Goal: Task Accomplishment & Management: Complete application form

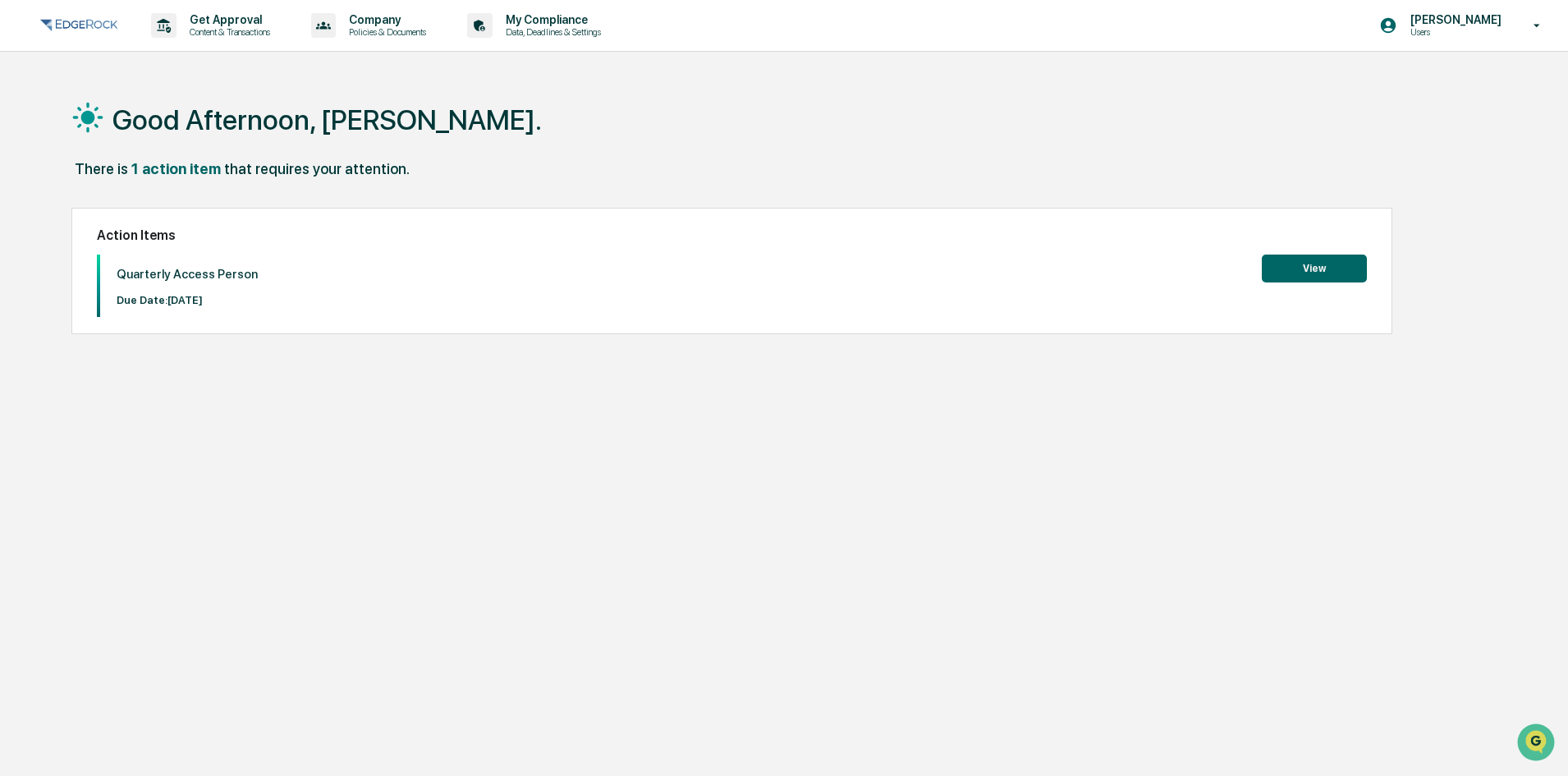
click at [1317, 264] on button "View" at bounding box center [1314, 268] width 106 height 28
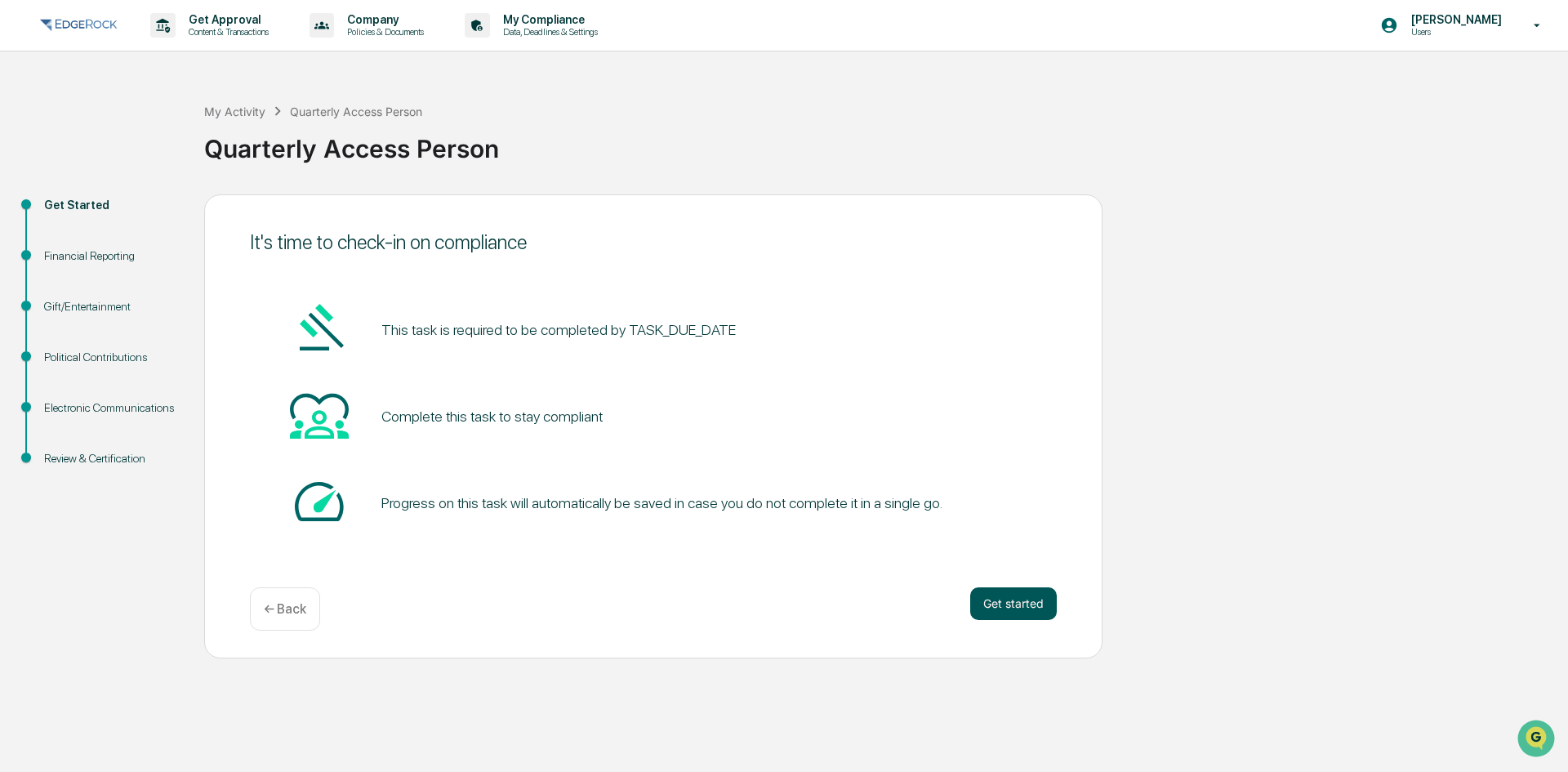
click at [990, 597] on button "Get started" at bounding box center [1014, 604] width 87 height 33
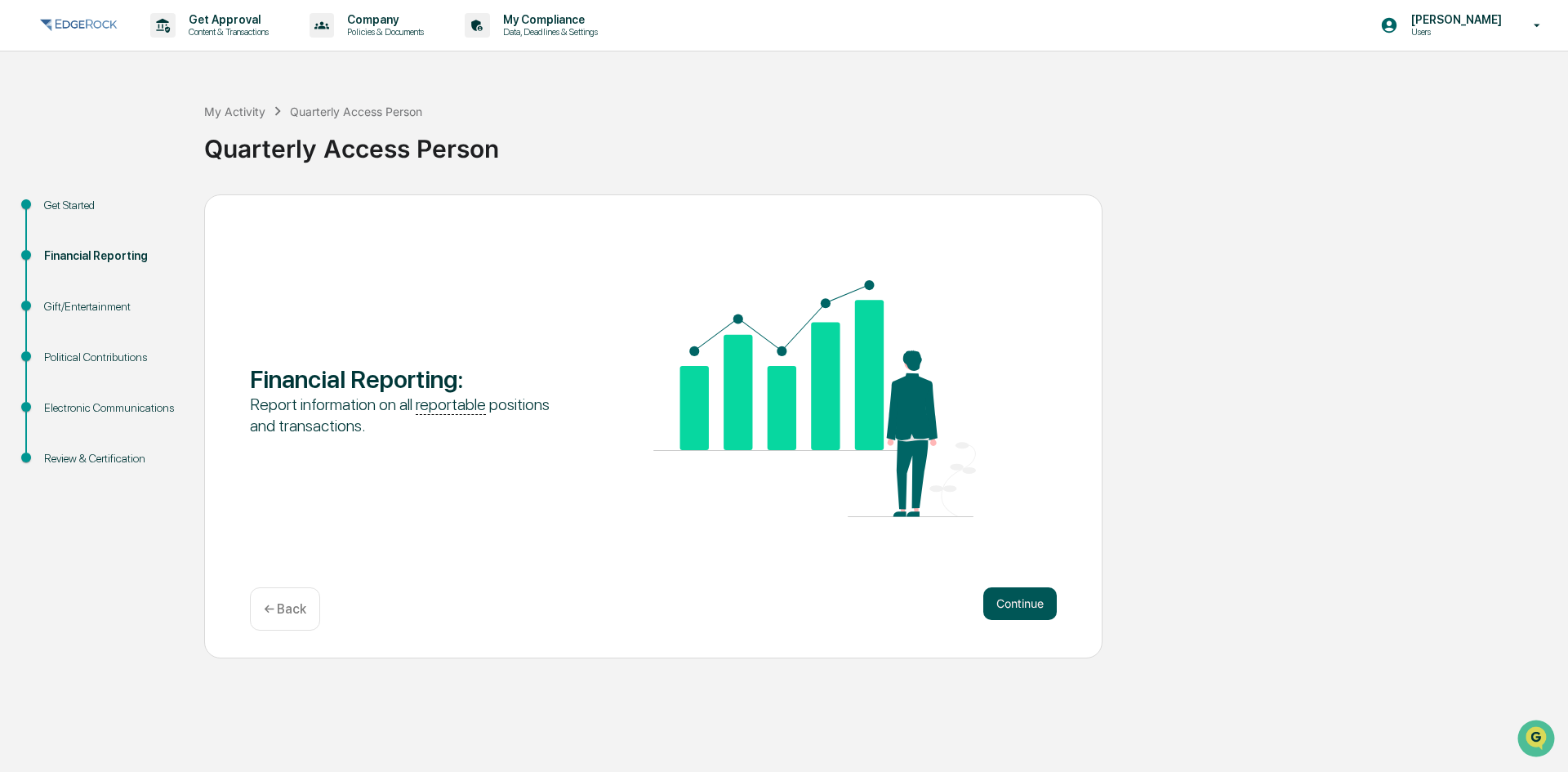
click at [994, 600] on button "Continue" at bounding box center [1019, 604] width 73 height 33
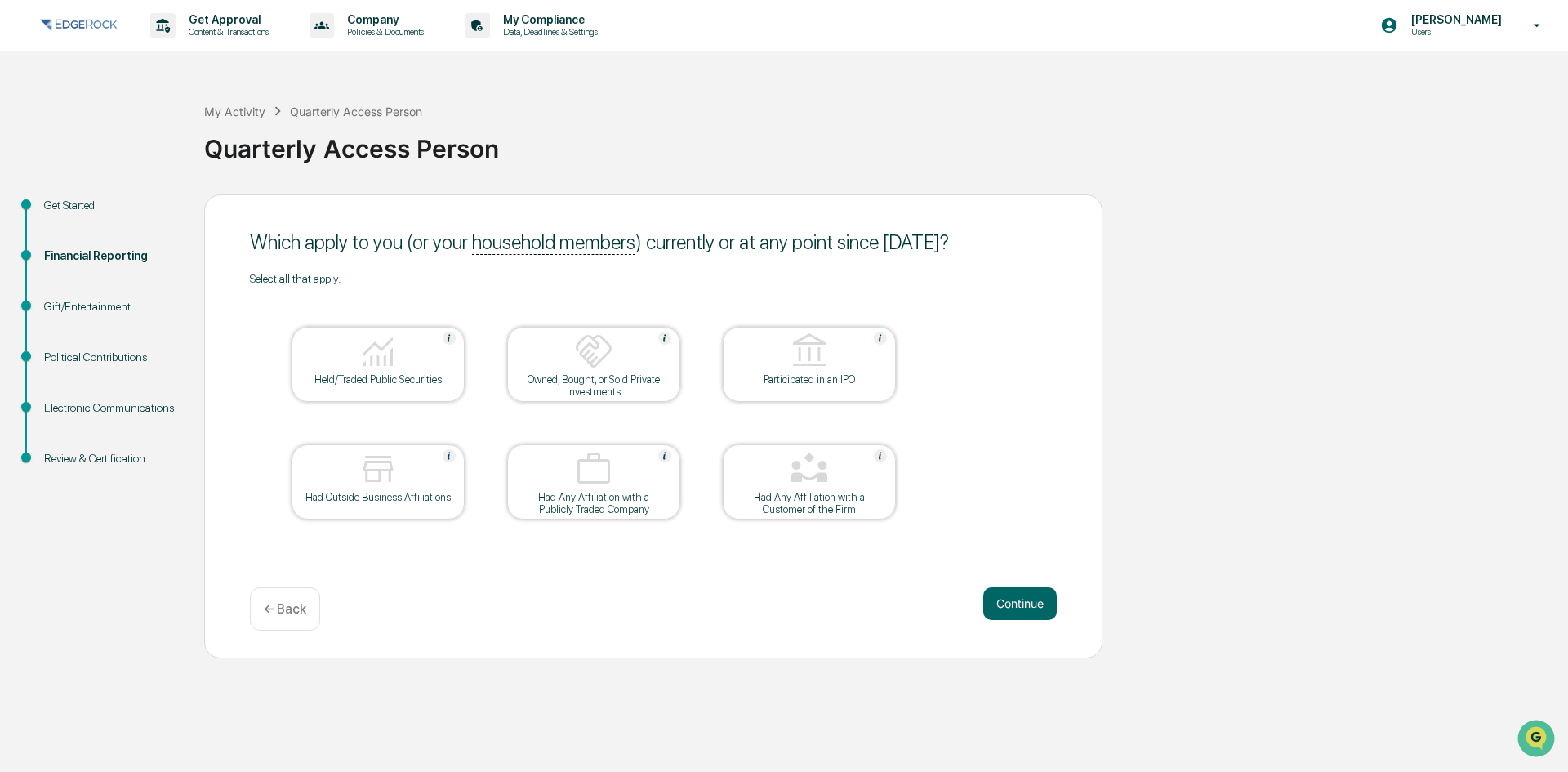
click at [404, 361] on div at bounding box center [378, 351] width 164 height 41
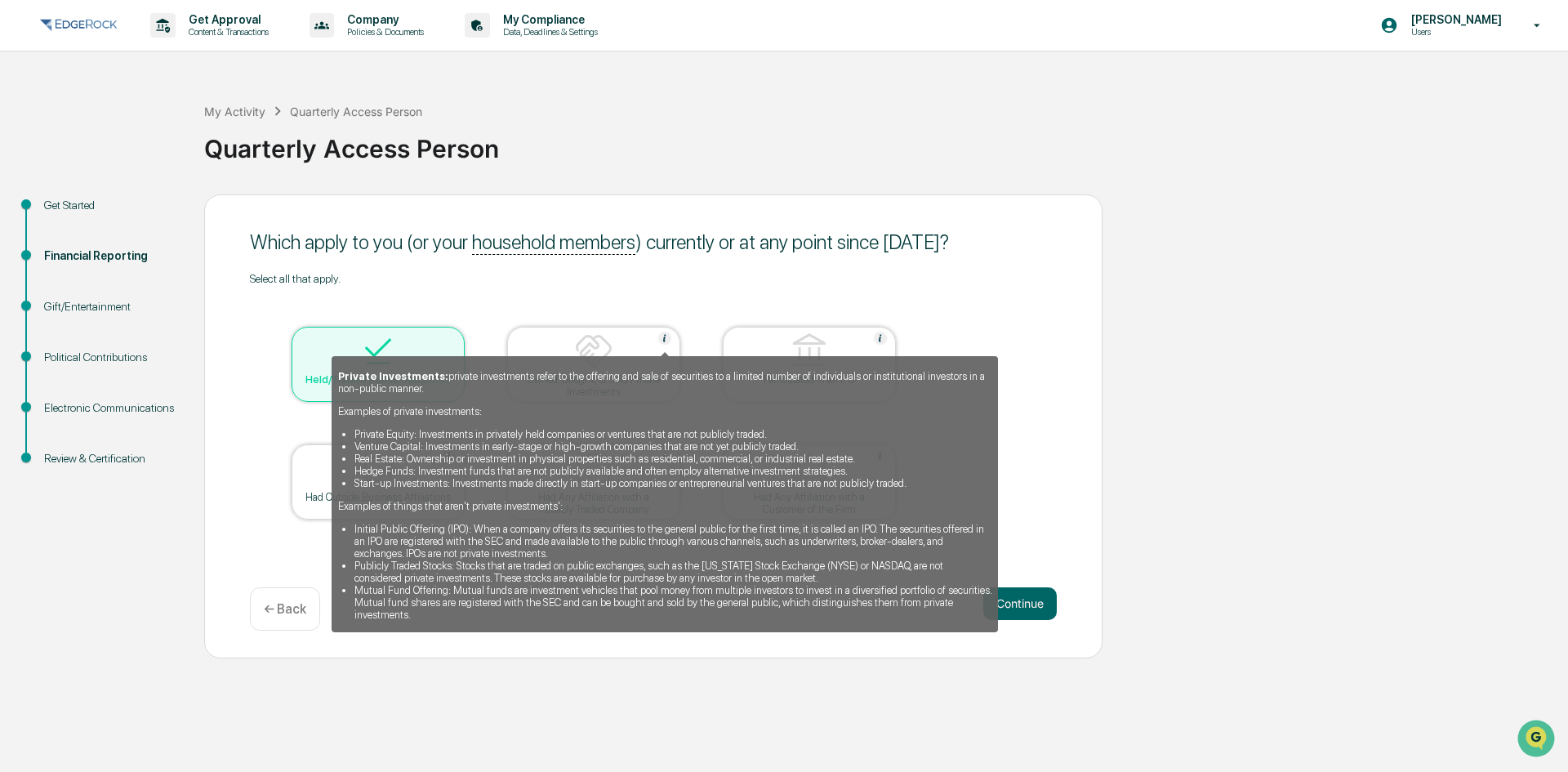
click at [663, 337] on img at bounding box center [665, 338] width 13 height 13
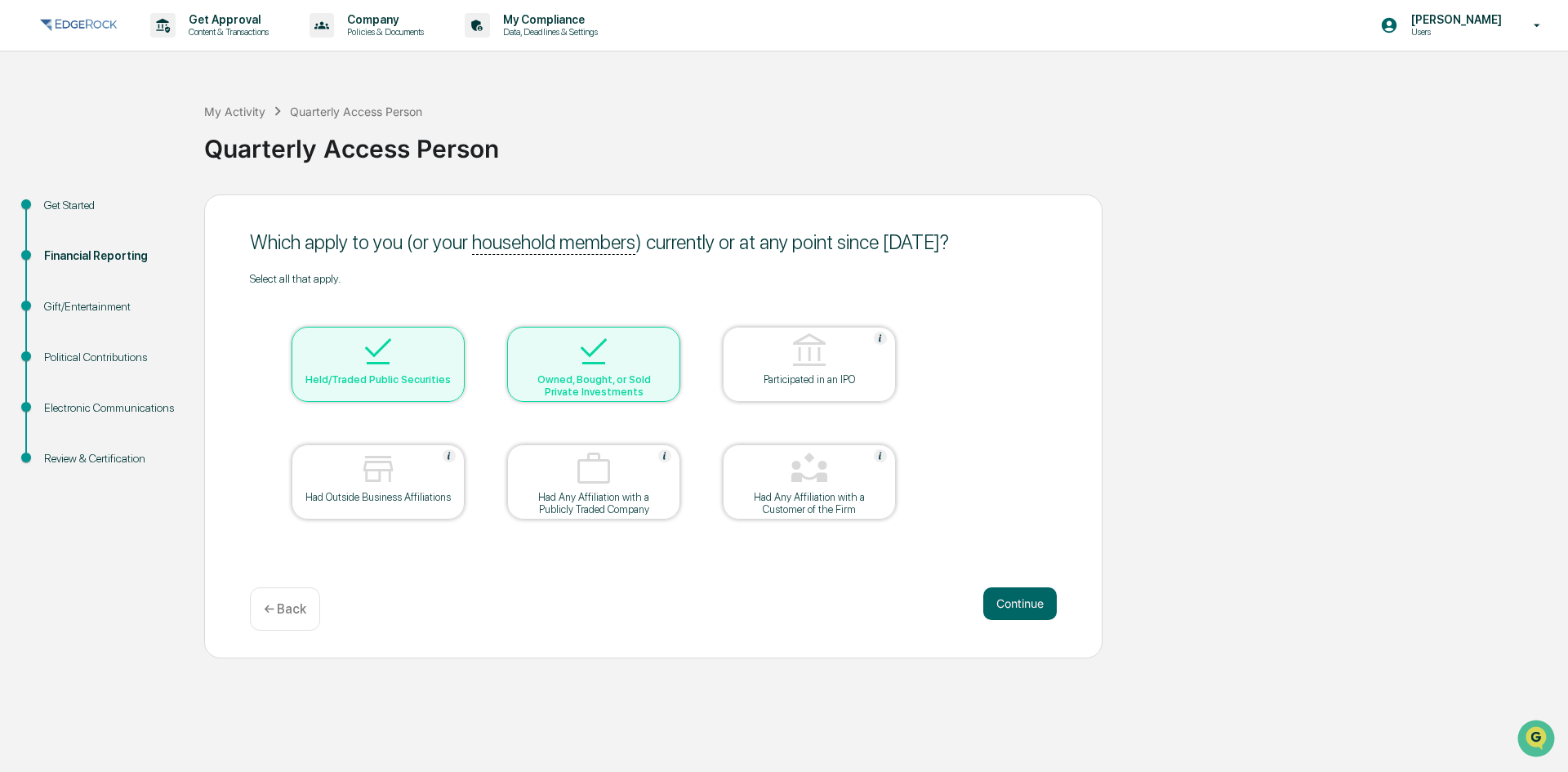
click at [663, 337] on div at bounding box center [594, 351] width 164 height 41
click at [1021, 606] on button "Continue" at bounding box center [1019, 604] width 73 height 33
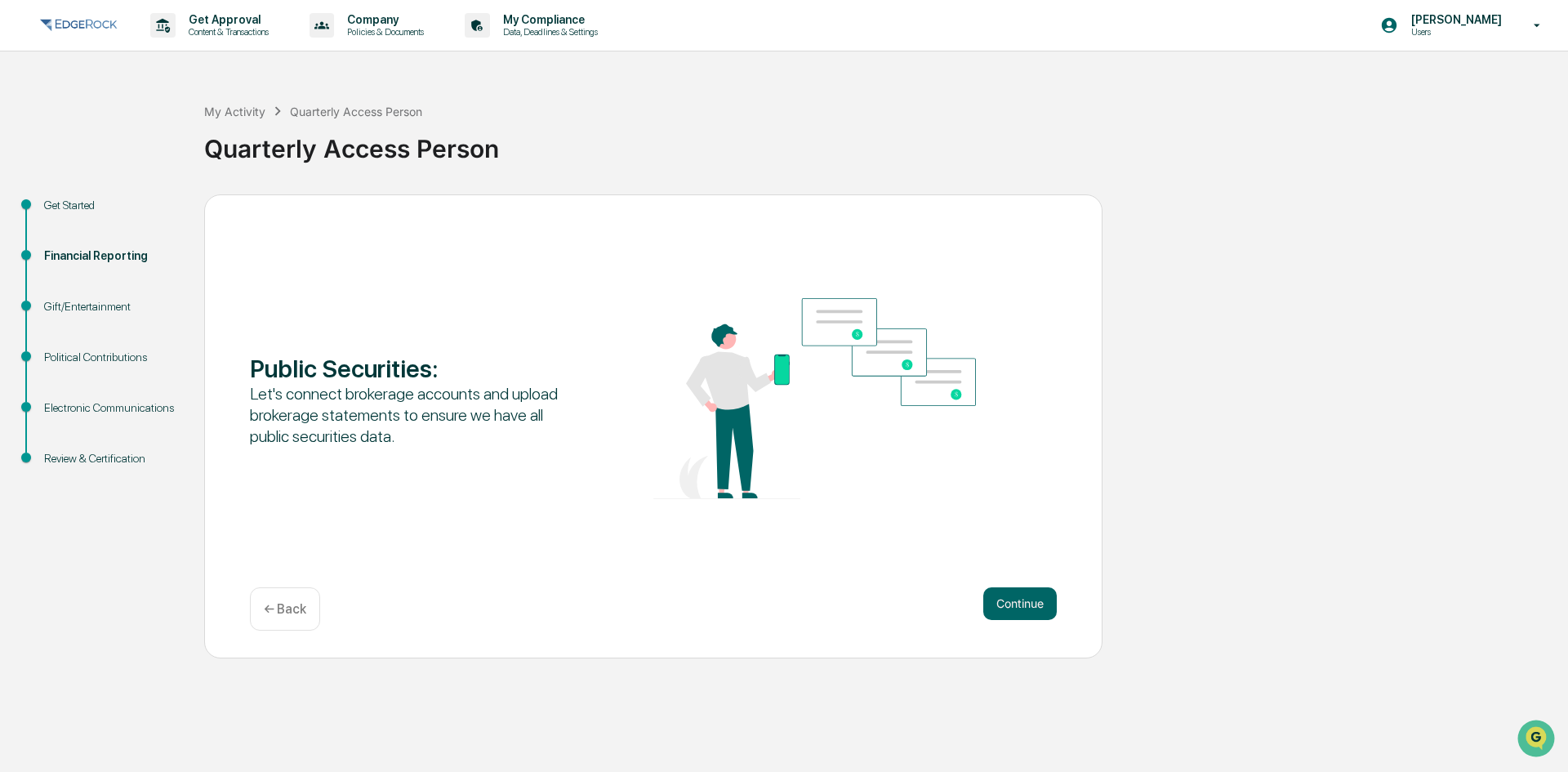
click at [1021, 606] on button "Continue" at bounding box center [1019, 604] width 73 height 33
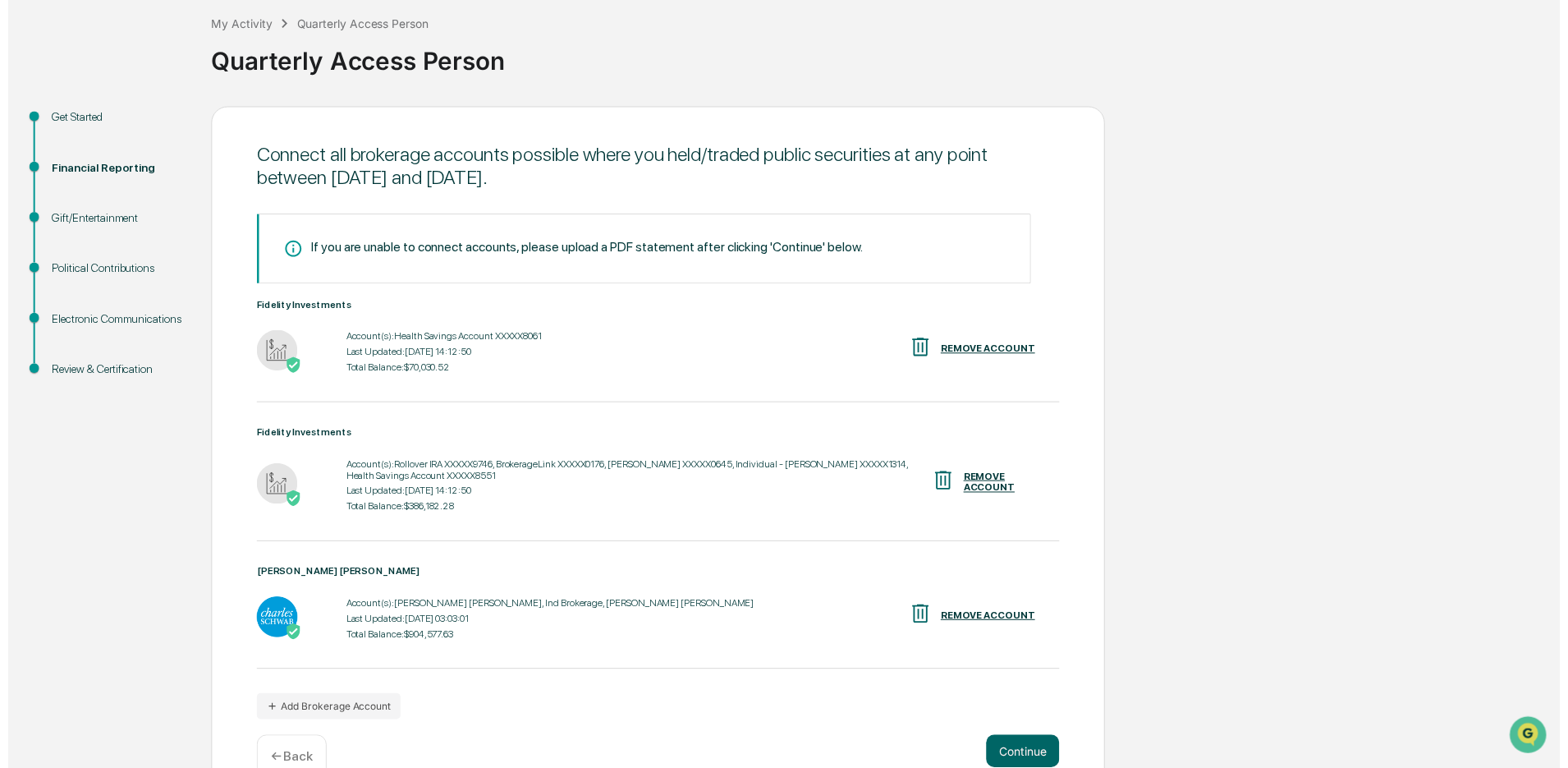
scroll to position [126, 0]
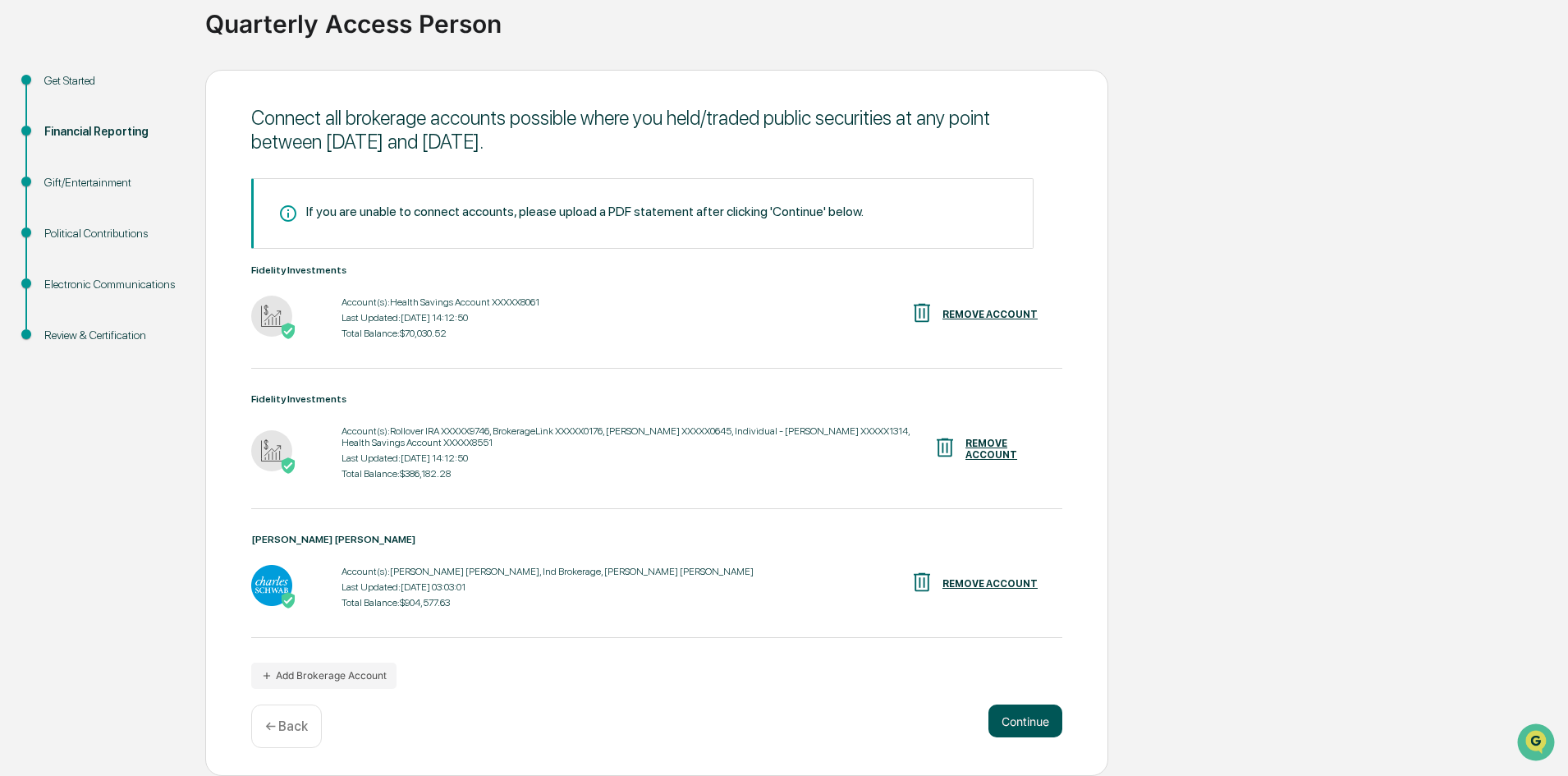
click at [1011, 712] on button "Continue" at bounding box center [1025, 721] width 74 height 33
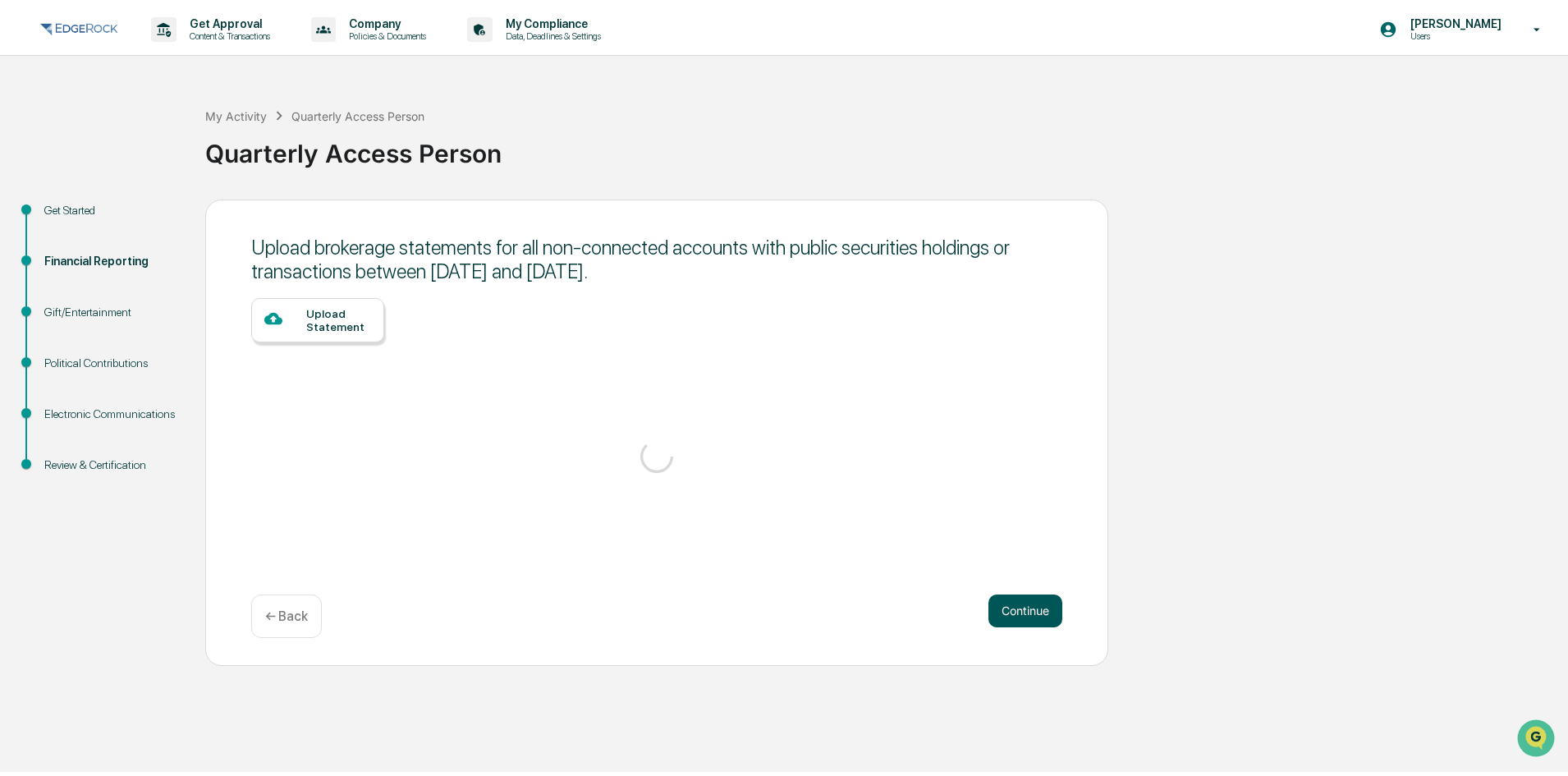
scroll to position [0, 0]
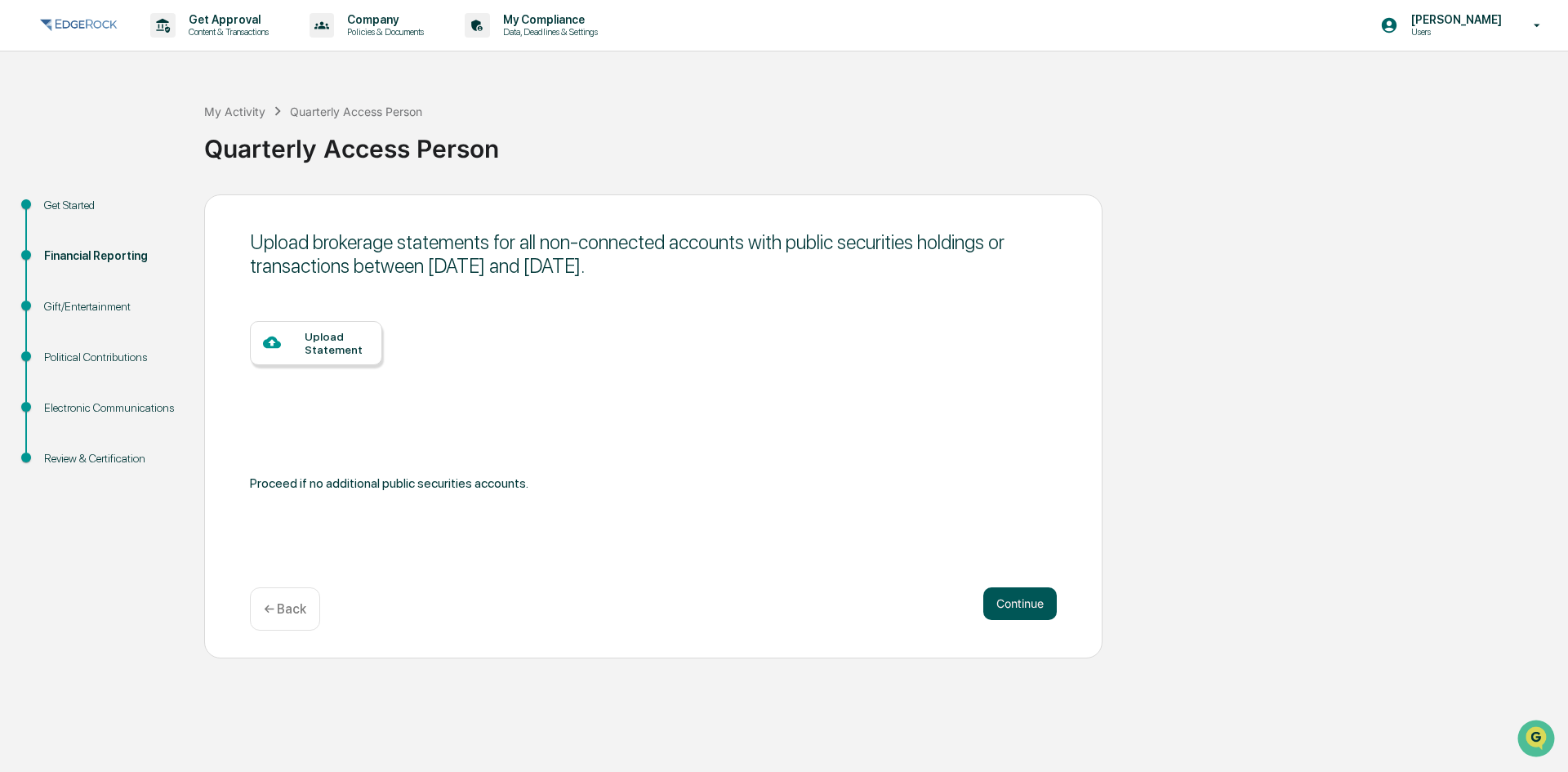
click at [1007, 604] on button "Continue" at bounding box center [1019, 604] width 73 height 33
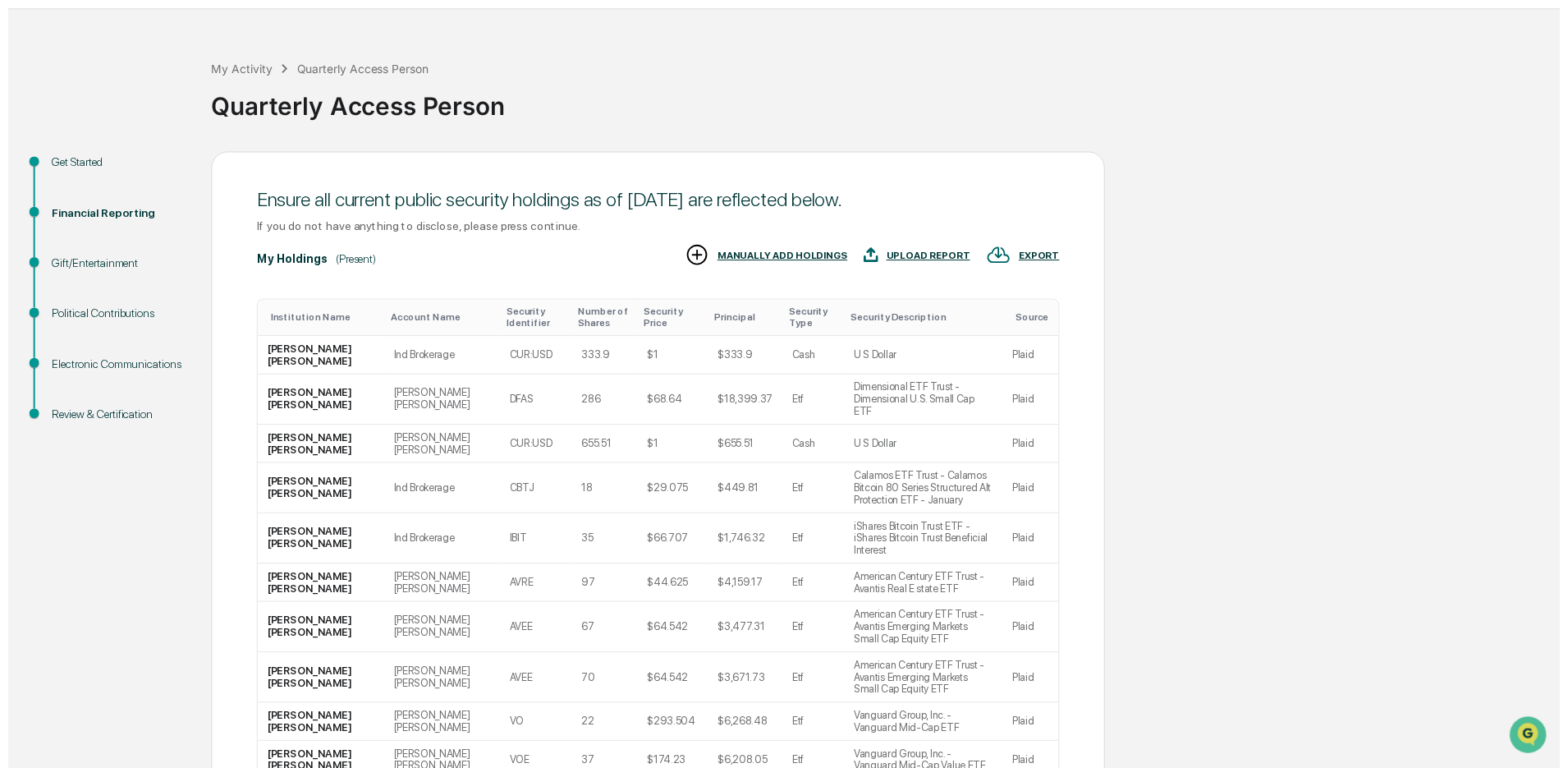
scroll to position [135, 0]
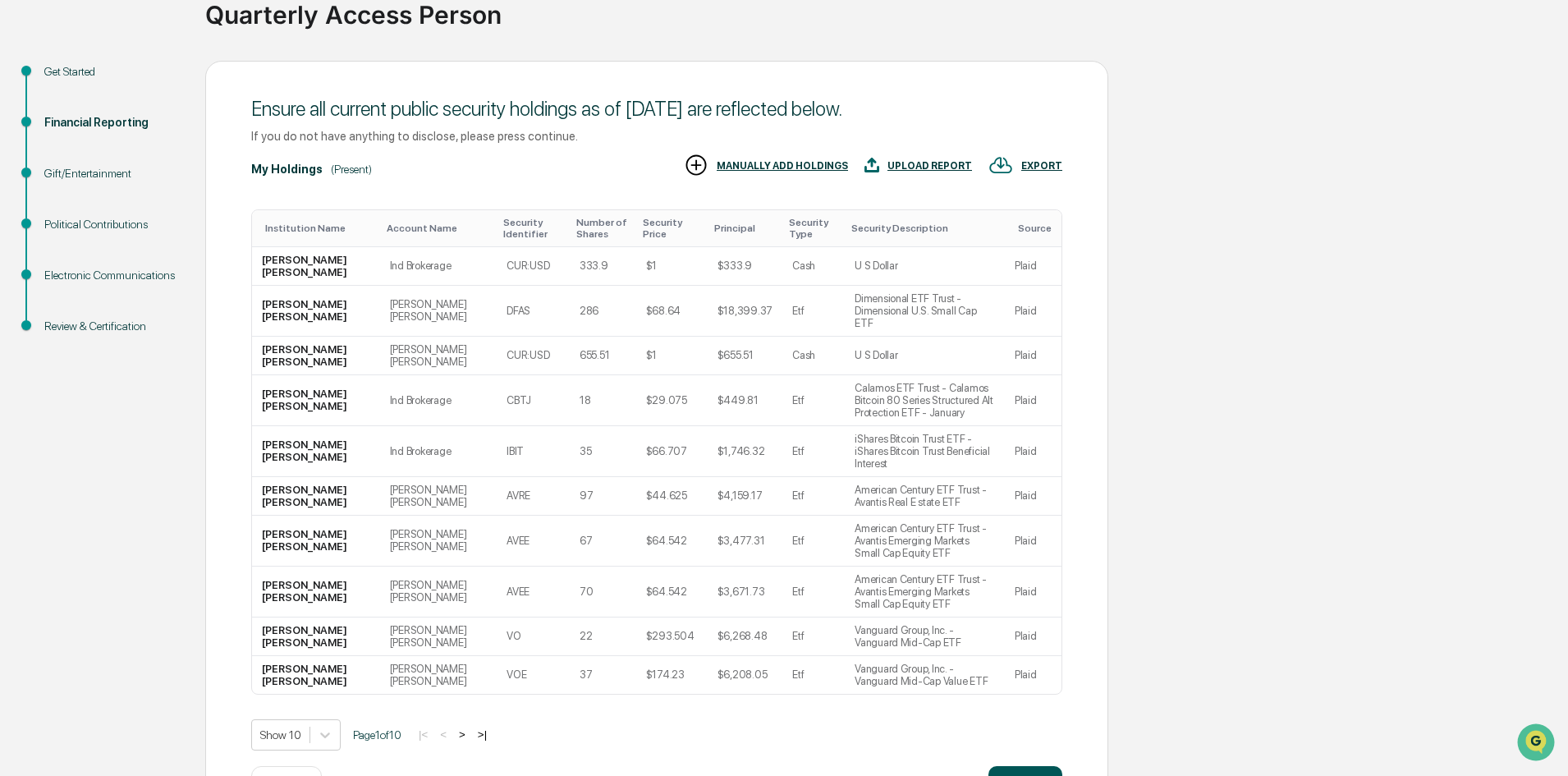
click at [1018, 765] on button "Continue" at bounding box center [1025, 782] width 74 height 33
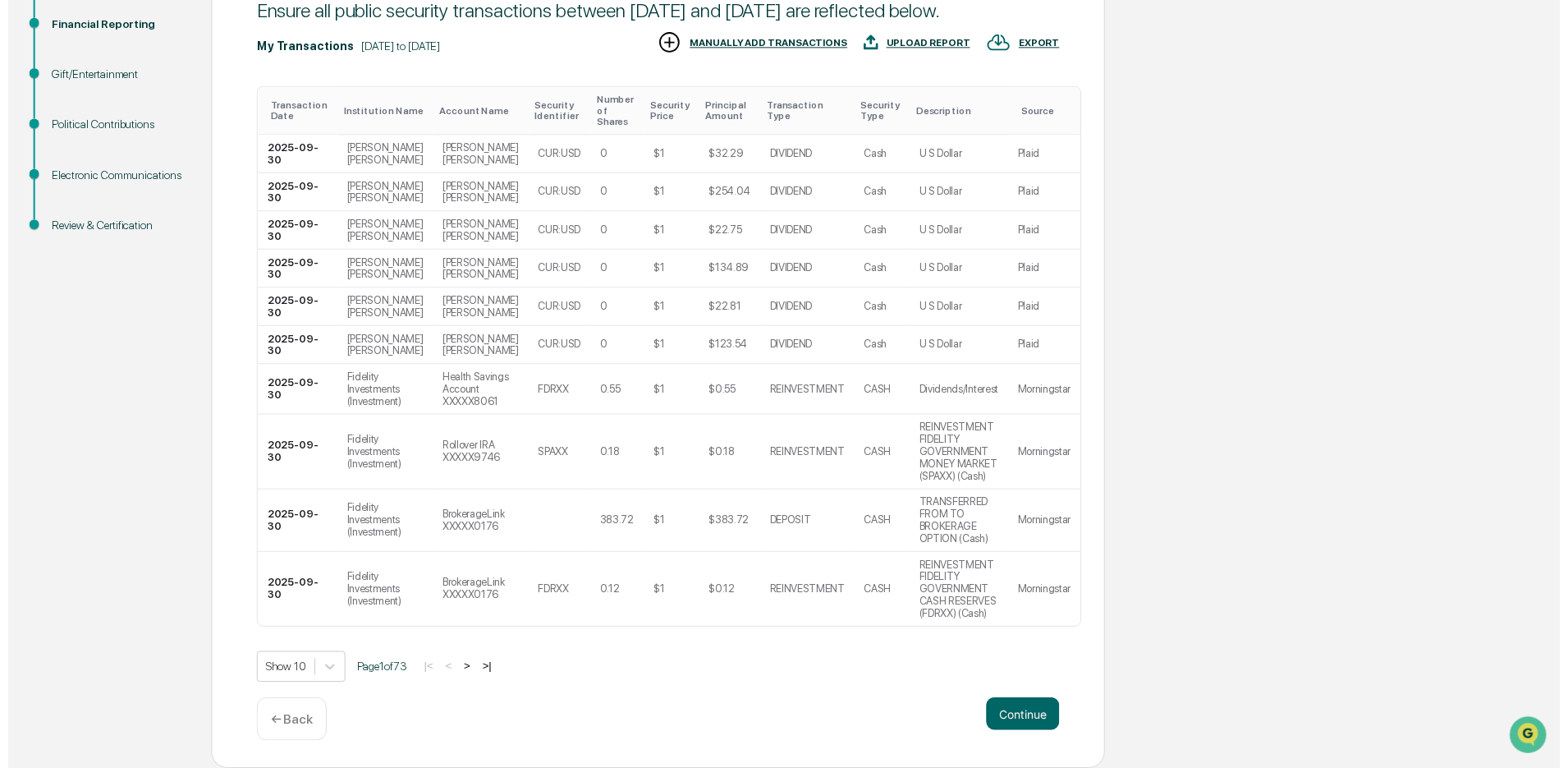
scroll to position [246, 0]
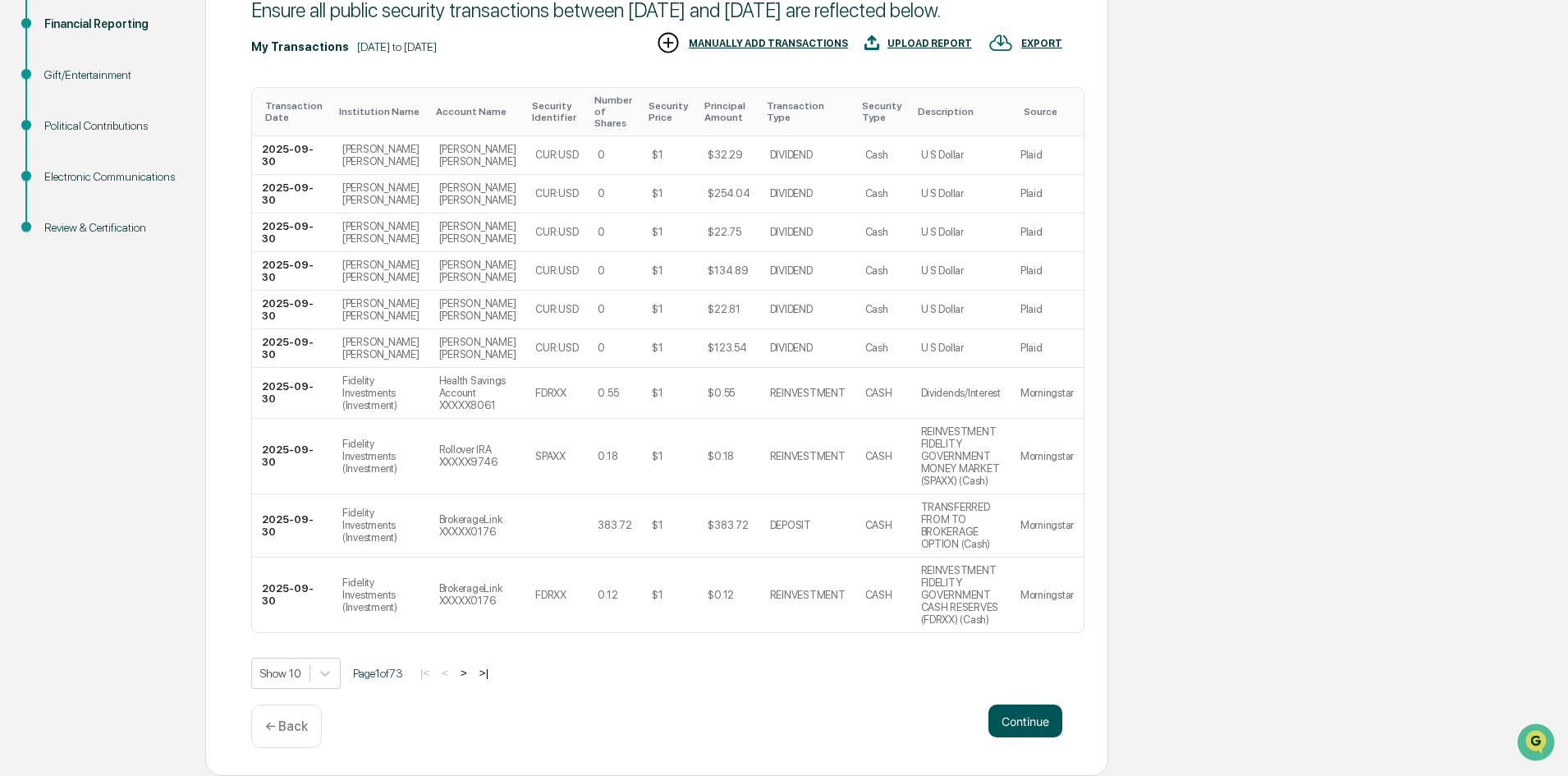
click at [1020, 713] on button "Continue" at bounding box center [1025, 721] width 74 height 33
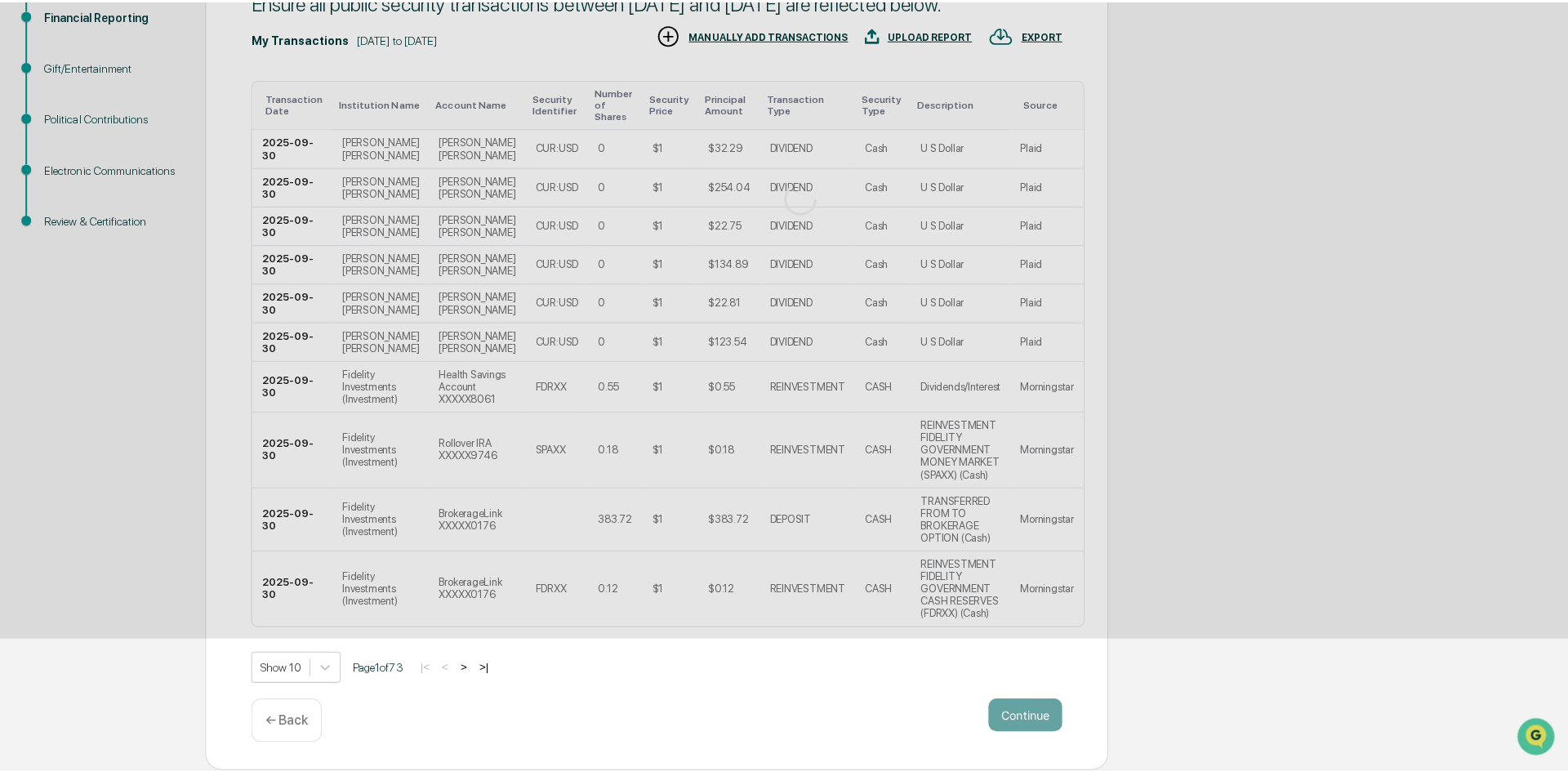
scroll to position [0, 0]
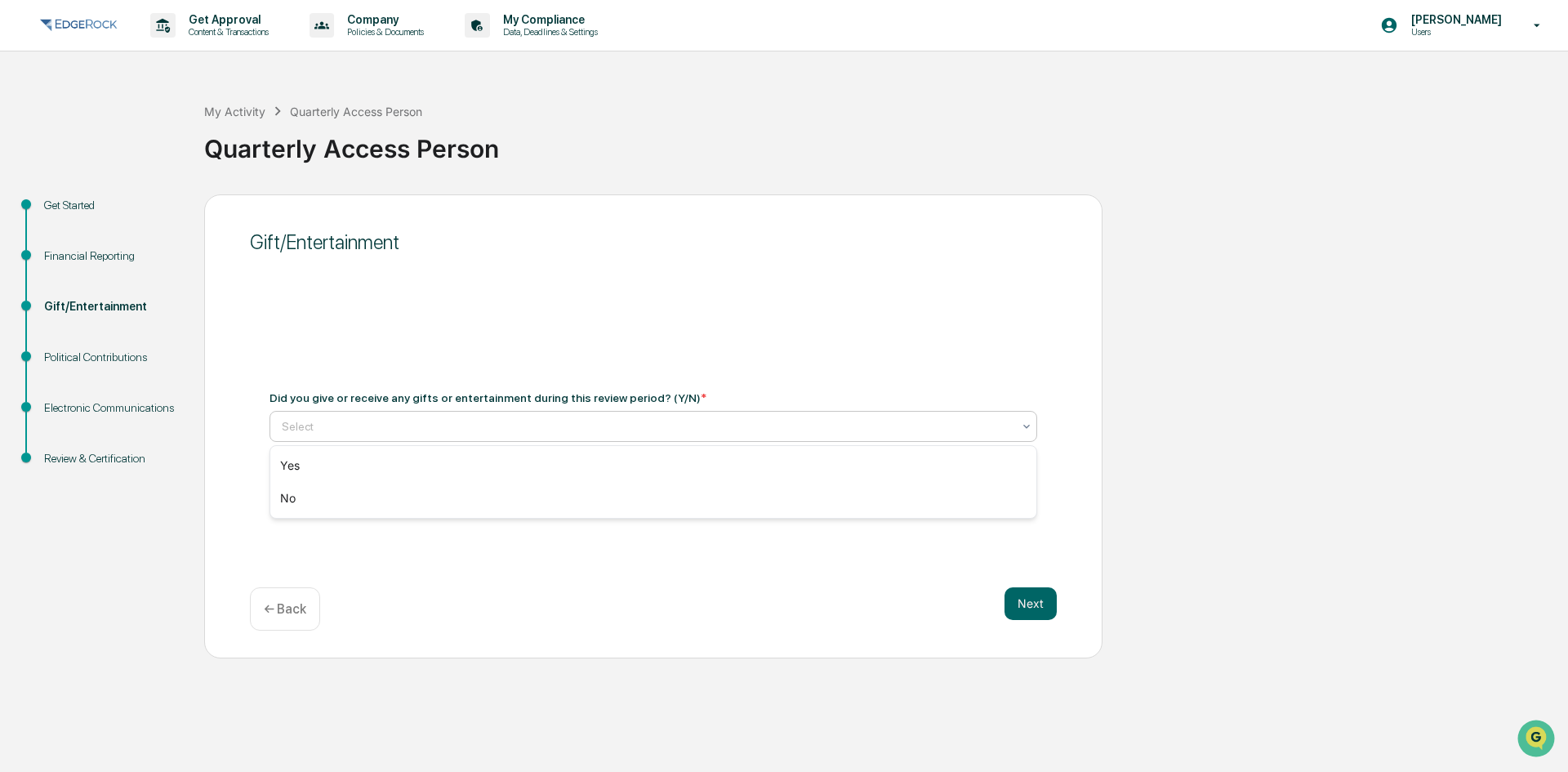
click at [736, 415] on div "Select" at bounding box center [646, 426] width 746 height 23
click at [707, 496] on div "No" at bounding box center [654, 498] width 766 height 33
click at [1030, 605] on button "Next" at bounding box center [1030, 604] width 52 height 33
click at [725, 427] on div at bounding box center [647, 425] width 730 height 16
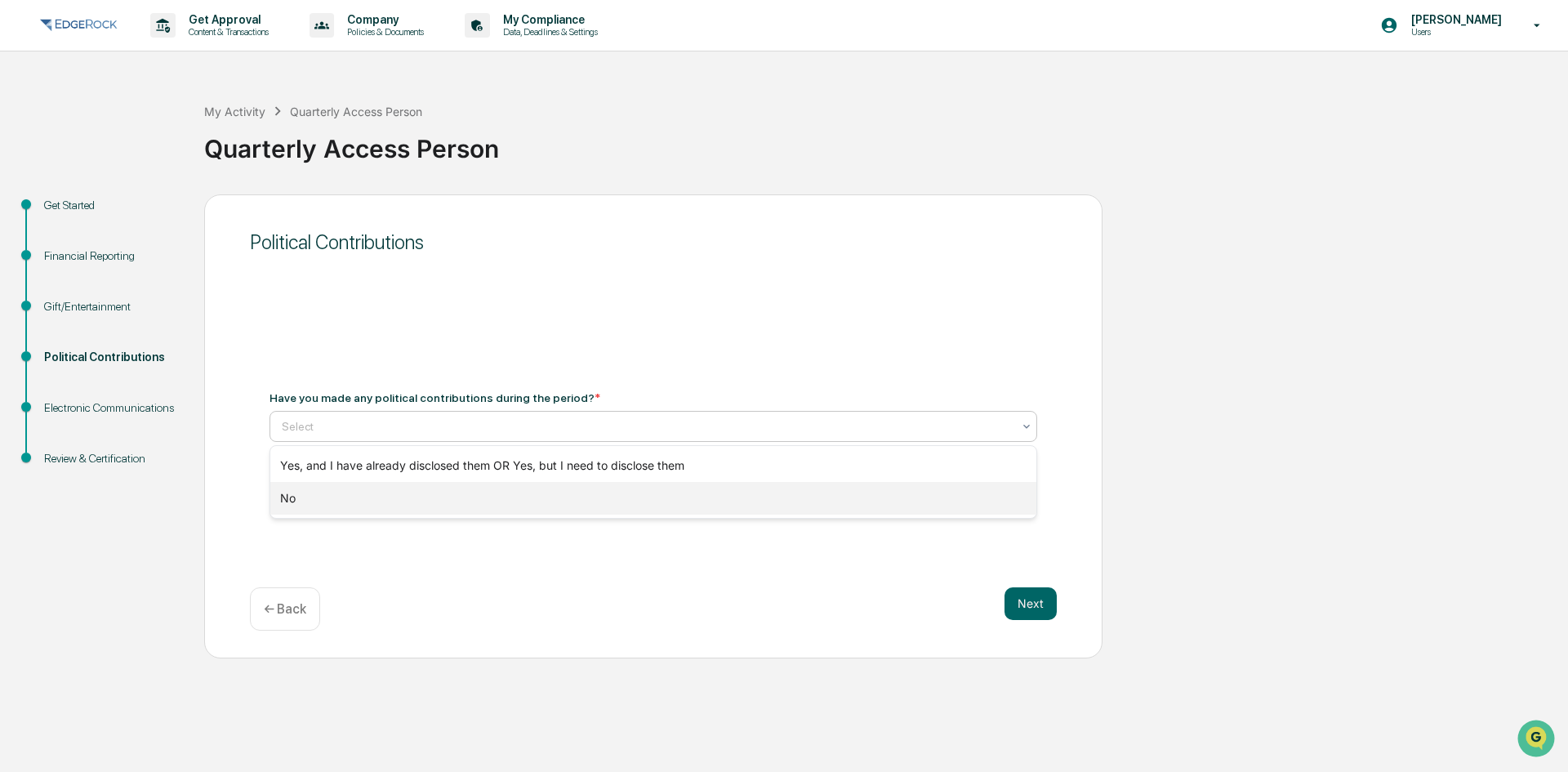
click at [708, 498] on div "No" at bounding box center [654, 498] width 766 height 33
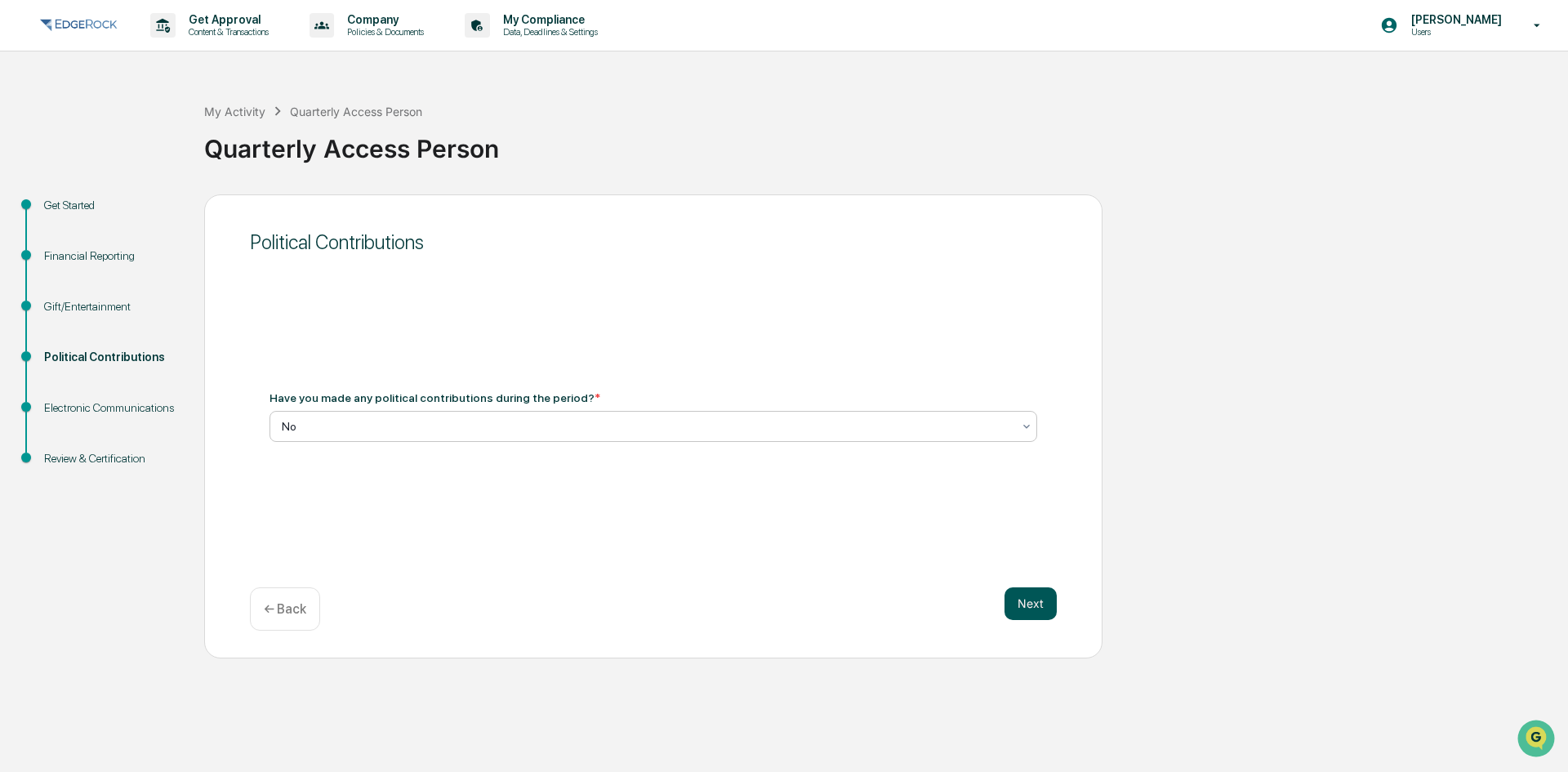
click at [1019, 599] on button "Next" at bounding box center [1030, 604] width 52 height 33
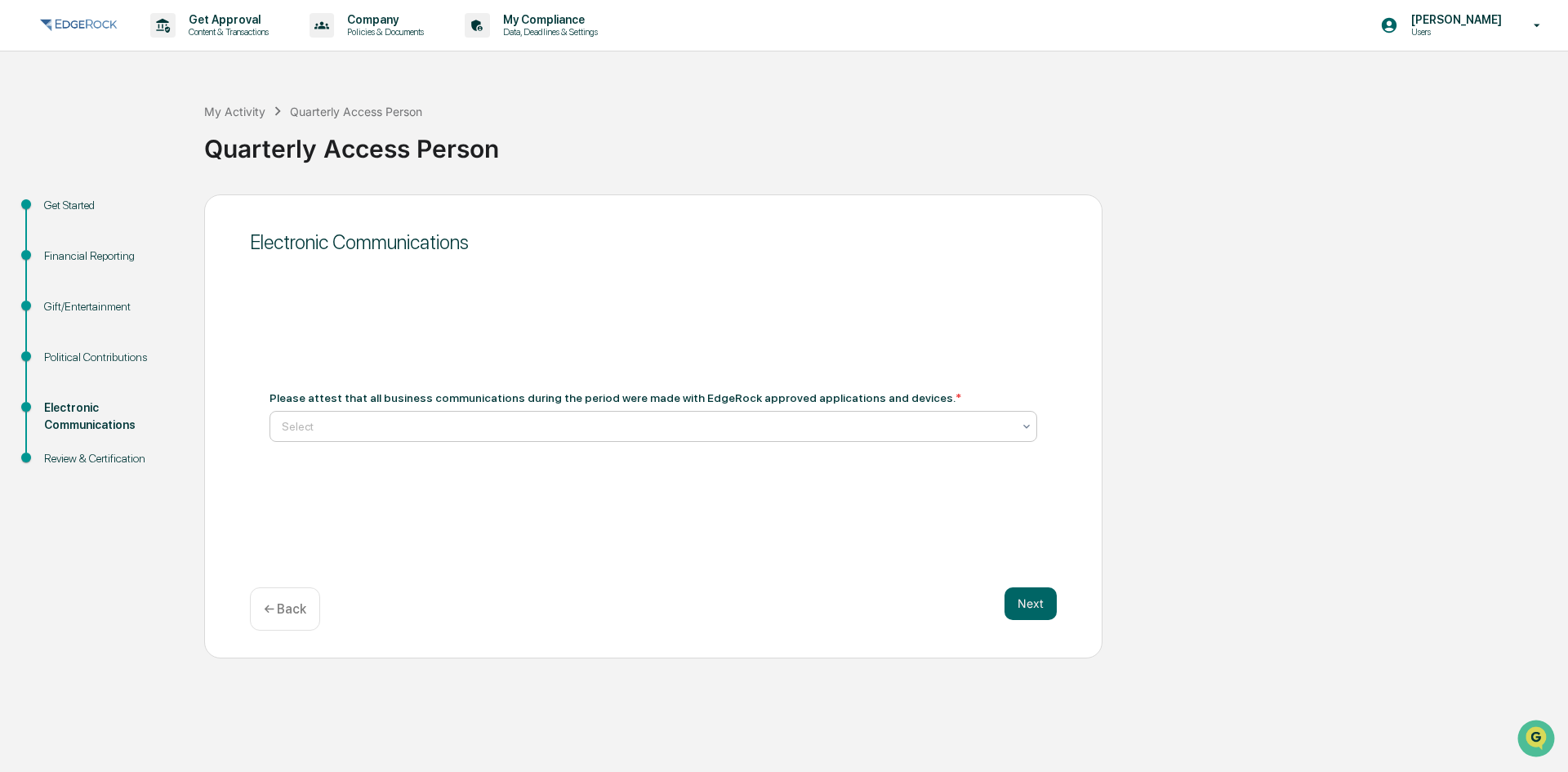
click at [676, 430] on div at bounding box center [647, 425] width 730 height 16
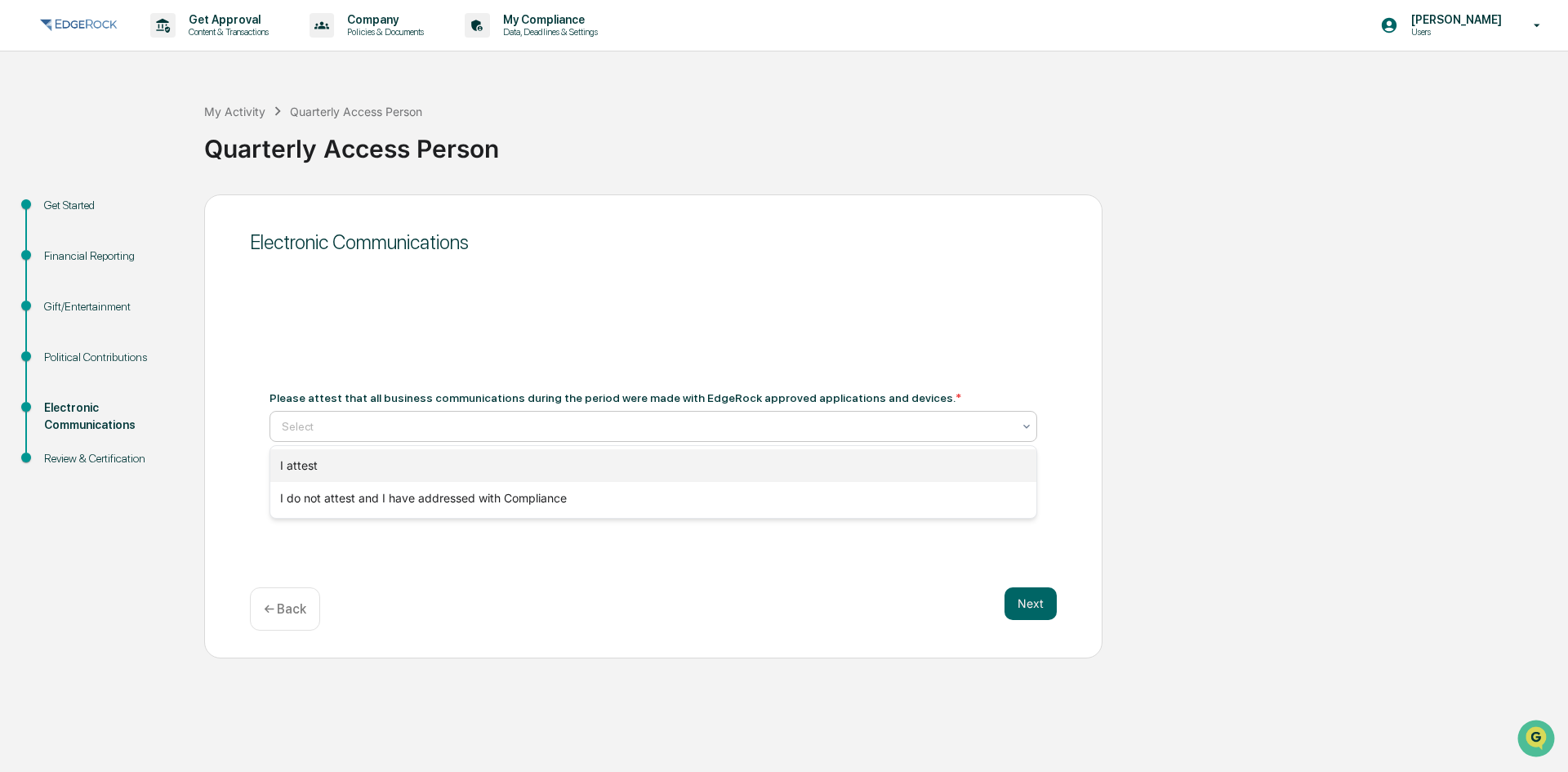
click at [670, 453] on div "I attest" at bounding box center [654, 466] width 766 height 33
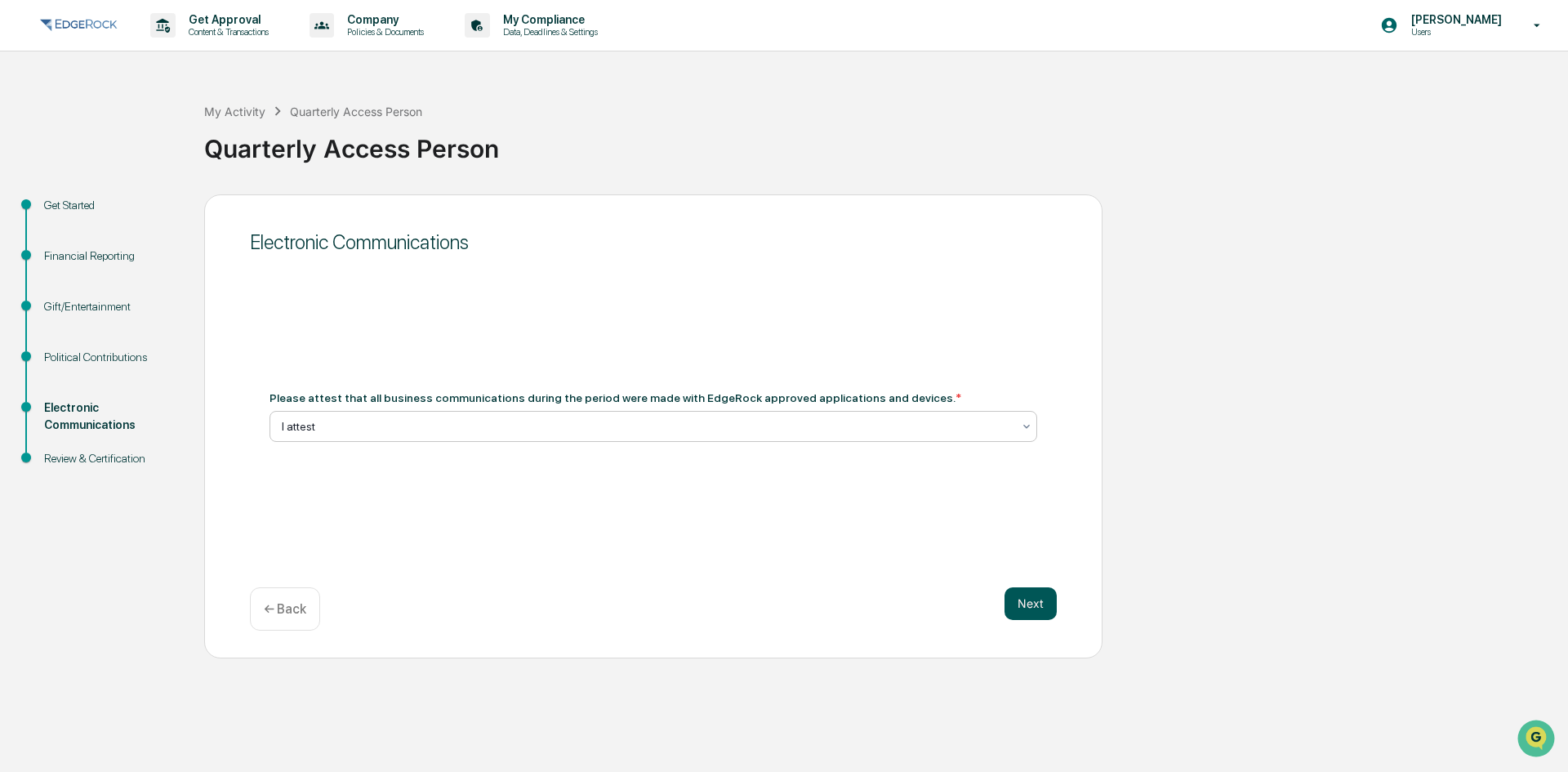
click at [1019, 596] on button "Next" at bounding box center [1030, 604] width 52 height 33
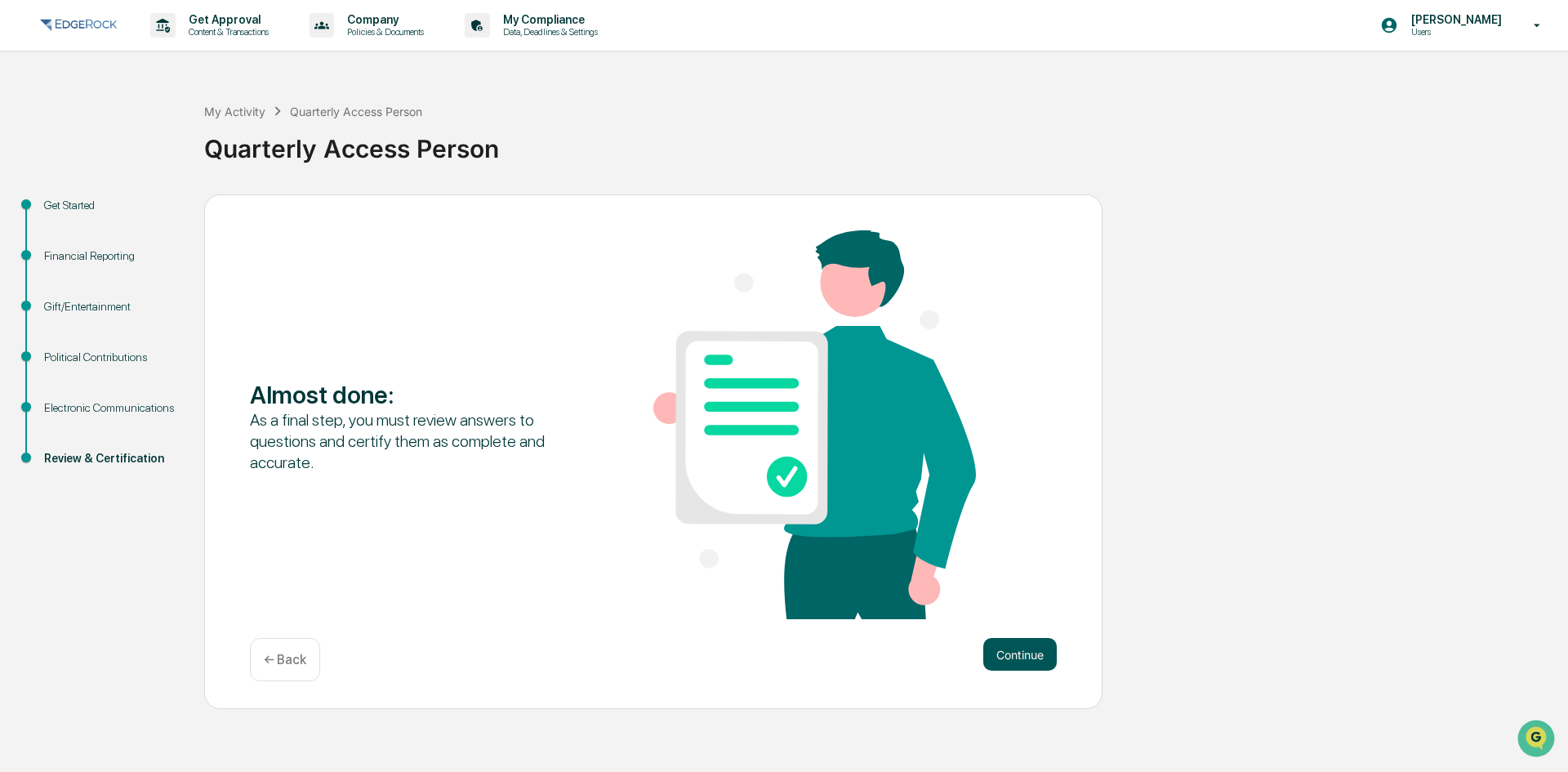
click at [1016, 646] on button "Continue" at bounding box center [1019, 654] width 73 height 33
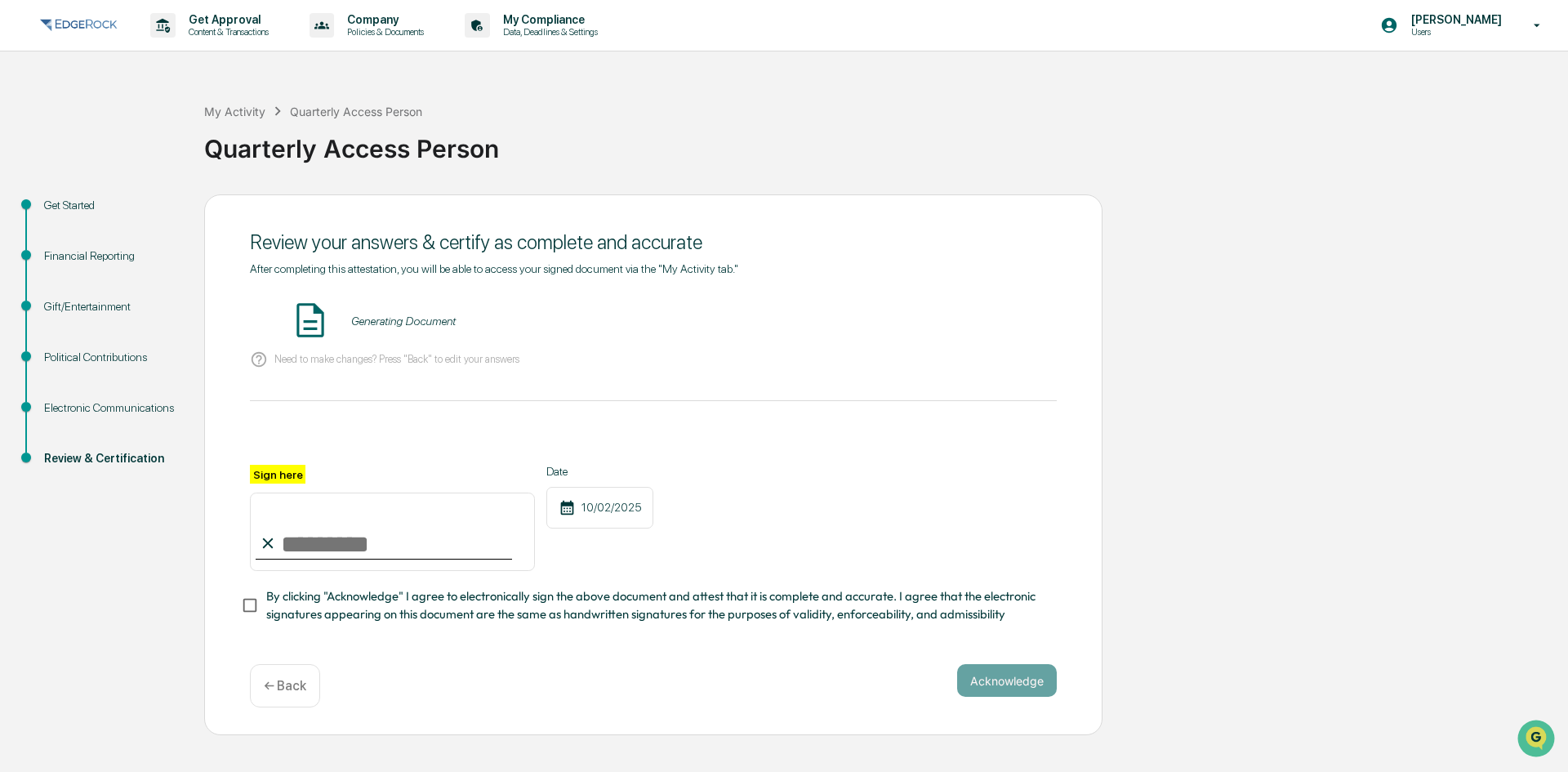
click at [406, 553] on input "Sign here" at bounding box center [393, 530] width 285 height 78
type input "**********"
click at [983, 678] on button "Acknowledge" at bounding box center [1006, 681] width 99 height 33
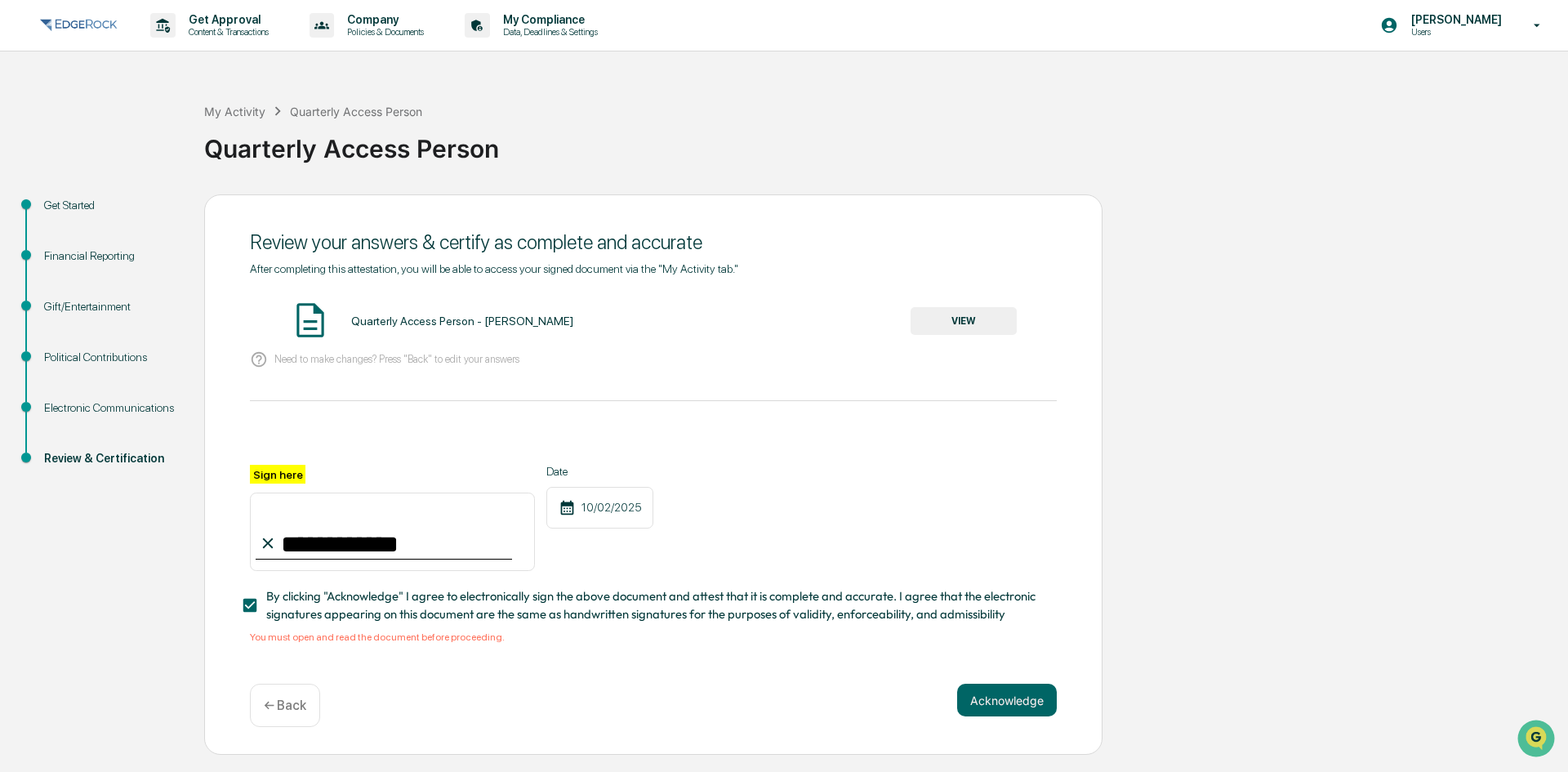
click at [955, 325] on button "VIEW" at bounding box center [964, 321] width 106 height 28
